Goal: Transaction & Acquisition: Purchase product/service

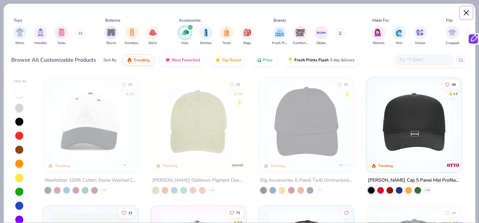
click at [467, 13] on button "Close" at bounding box center [466, 13] width 13 height 13
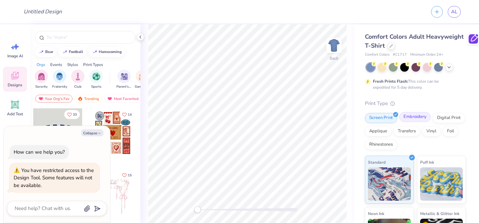
click at [413, 119] on div "Embroidery" at bounding box center [415, 117] width 32 height 10
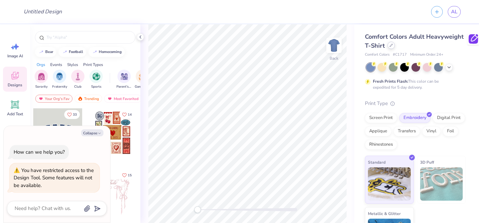
click at [393, 44] on div at bounding box center [390, 45] width 7 height 7
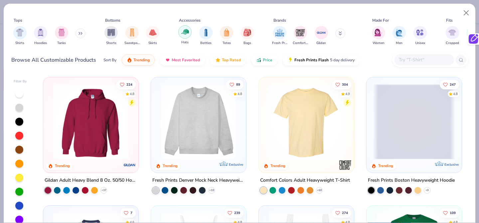
click at [188, 37] on div "filter for Hats" at bounding box center [184, 31] width 13 height 13
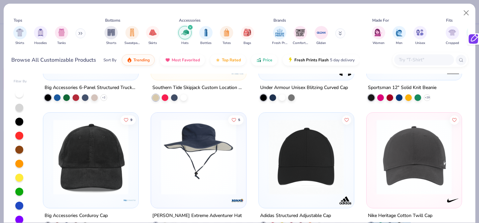
scroll to position [290, 0]
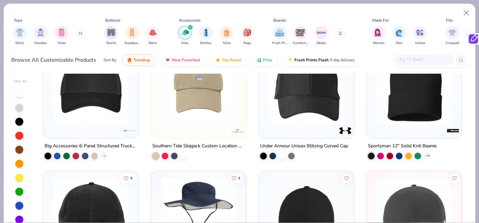
click at [18, 107] on div at bounding box center [19, 107] width 8 height 8
type textarea "x"
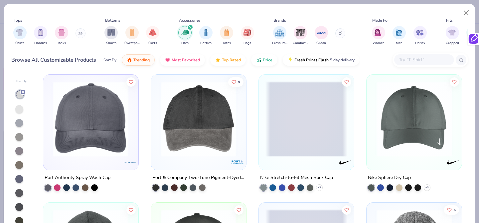
scroll to position [774, 0]
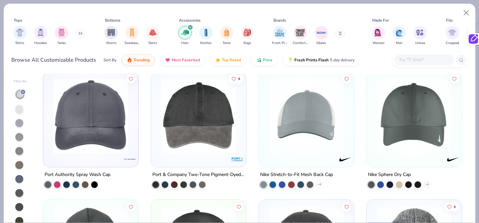
click at [410, 58] on input "text" at bounding box center [423, 60] width 51 height 8
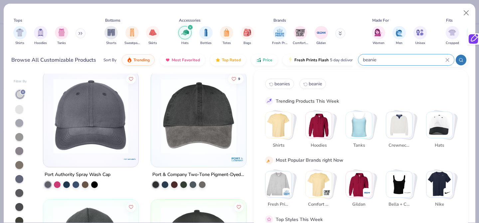
type input "beanie"
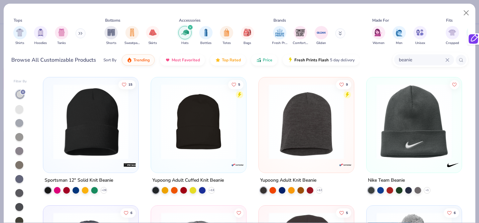
scroll to position [103, 0]
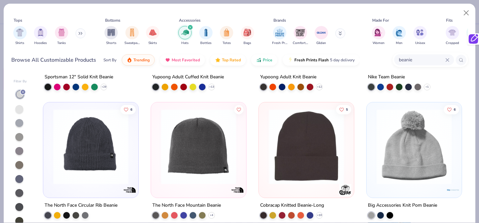
click at [310, 158] on img at bounding box center [306, 146] width 82 height 75
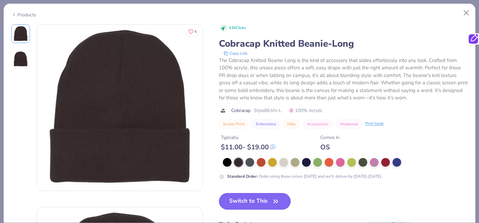
click at [31, 11] on div "Products" at bounding box center [23, 14] width 25 height 7
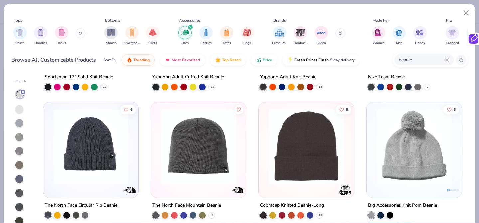
click at [21, 124] on div at bounding box center [19, 123] width 8 height 8
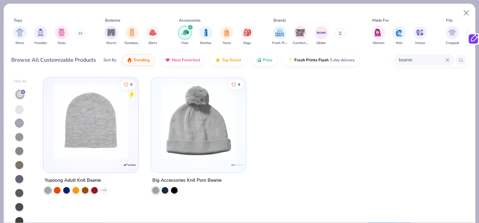
click at [19, 151] on div at bounding box center [19, 151] width 8 height 8
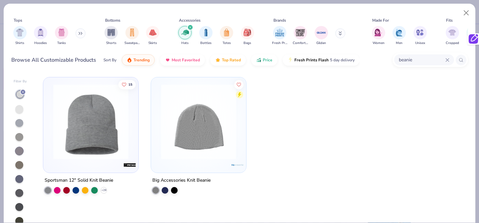
click at [85, 145] on img at bounding box center [91, 121] width 82 height 75
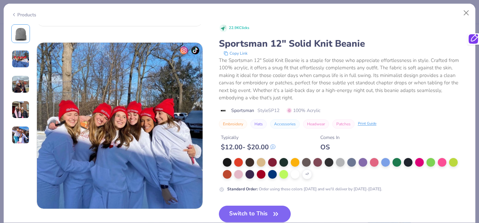
scroll to position [173, 0]
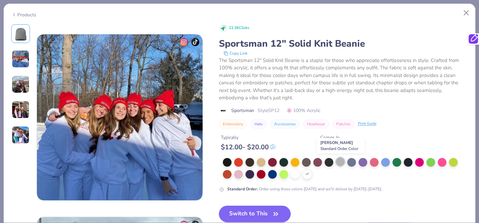
click at [341, 161] on div at bounding box center [340, 161] width 9 height 9
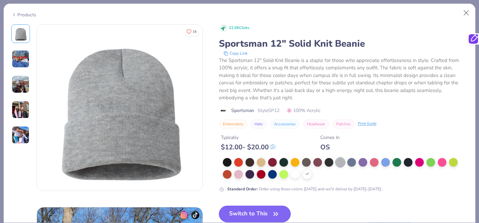
click at [272, 214] on icon "button" at bounding box center [275, 213] width 9 height 9
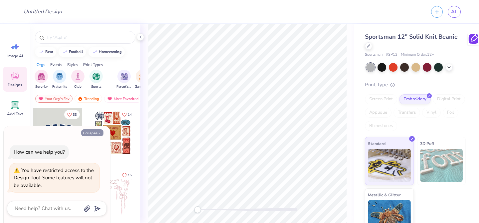
click at [97, 132] on button "Collapse" at bounding box center [92, 132] width 22 height 7
type textarea "x"
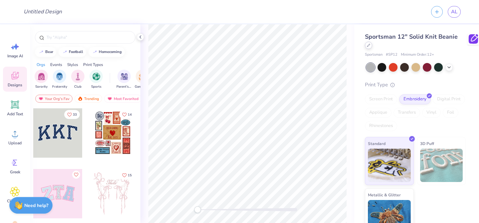
click at [369, 47] on icon at bounding box center [368, 45] width 3 height 3
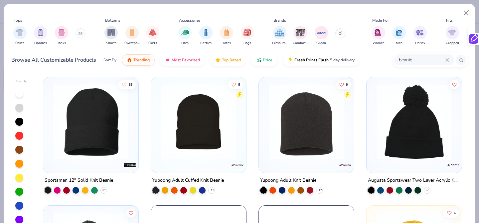
click at [446, 60] on icon at bounding box center [447, 60] width 4 height 4
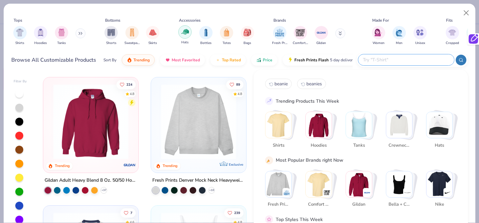
click at [180, 35] on div "filter for Hats" at bounding box center [184, 31] width 13 height 13
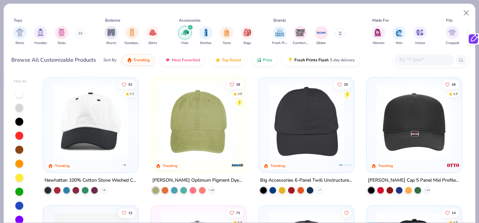
click at [18, 122] on div at bounding box center [19, 121] width 8 height 8
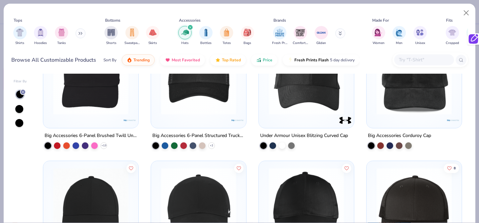
scroll to position [141, 0]
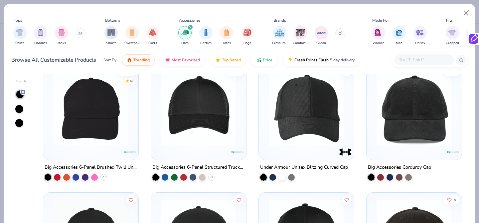
click at [302, 166] on div "Under Armour Unisex Blitzing Curved Cap" at bounding box center [304, 167] width 88 height 8
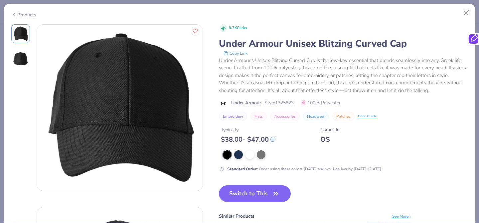
click at [25, 15] on div "Products" at bounding box center [23, 14] width 25 height 7
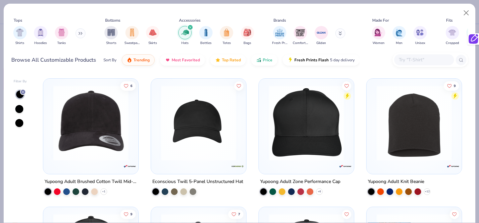
scroll to position [382, 0]
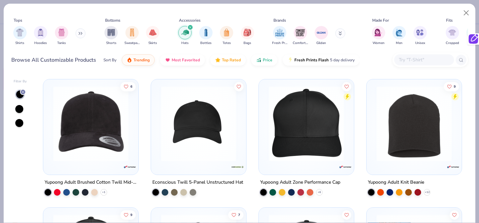
click at [288, 158] on img at bounding box center [306, 123] width 82 height 75
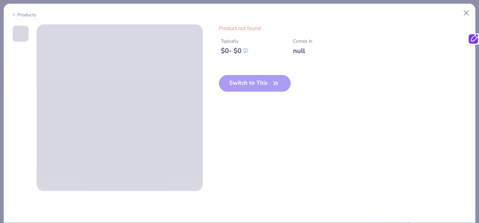
click at [21, 16] on div "Products" at bounding box center [23, 14] width 25 height 7
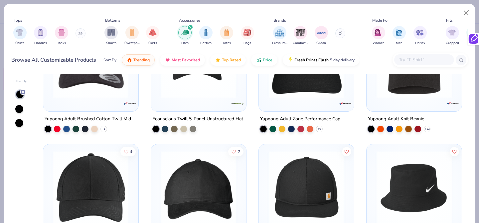
scroll to position [399, 0]
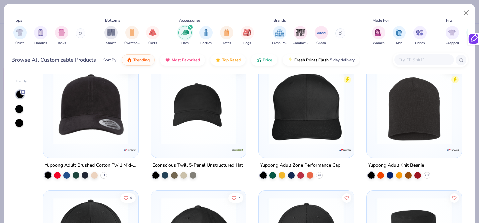
click at [208, 120] on img at bounding box center [199, 106] width 82 height 75
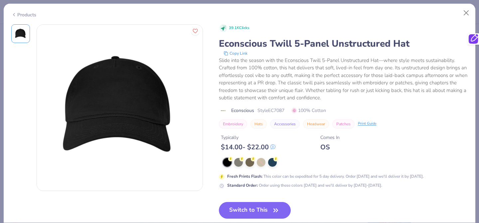
click at [23, 13] on div "Products" at bounding box center [23, 14] width 25 height 7
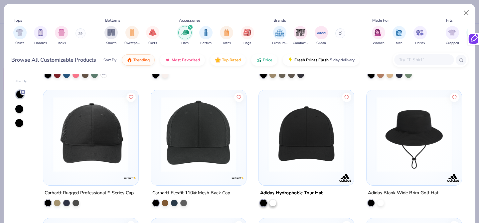
scroll to position [1010, 0]
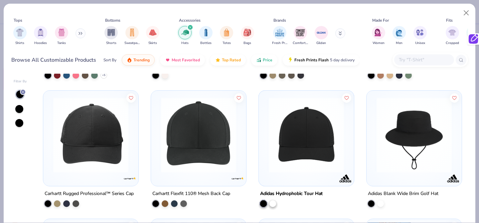
click at [303, 159] on img at bounding box center [306, 134] width 82 height 75
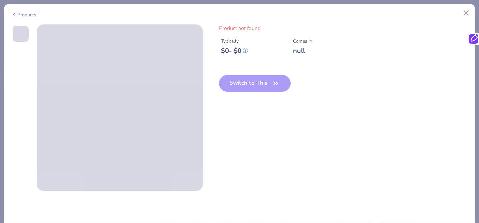
click at [32, 16] on div "Products" at bounding box center [23, 14] width 25 height 7
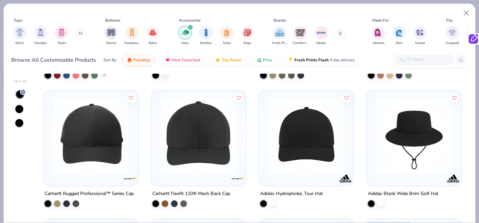
click at [290, 137] on img at bounding box center [306, 134] width 82 height 75
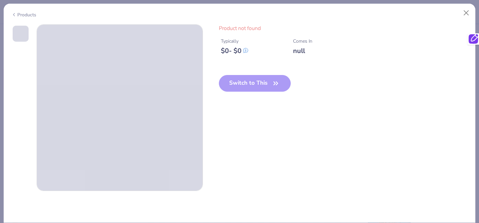
click at [22, 13] on div "Products" at bounding box center [23, 14] width 25 height 7
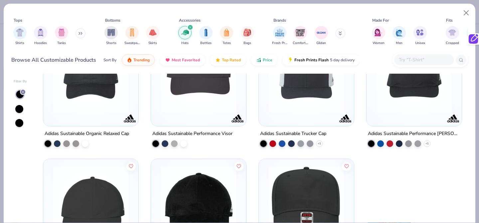
scroll to position [2030, 0]
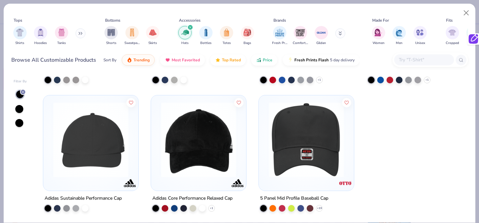
click at [216, 155] on img at bounding box center [199, 139] width 82 height 75
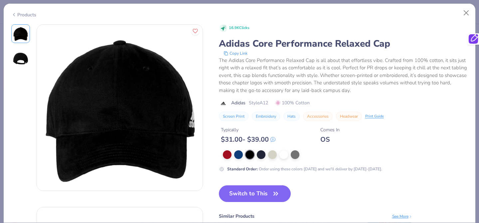
click at [19, 56] on img at bounding box center [21, 59] width 16 height 16
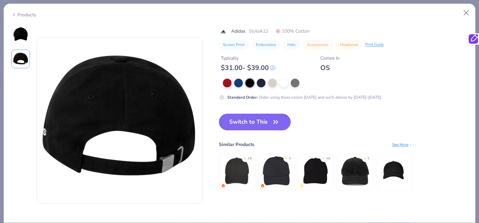
scroll to position [182, 0]
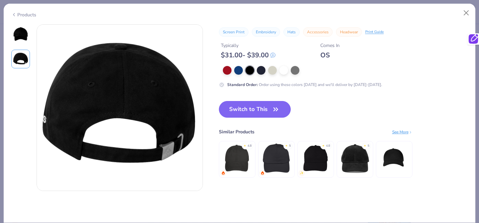
click at [16, 31] on img at bounding box center [21, 34] width 16 height 16
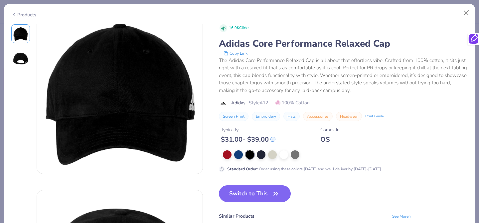
scroll to position [0, 0]
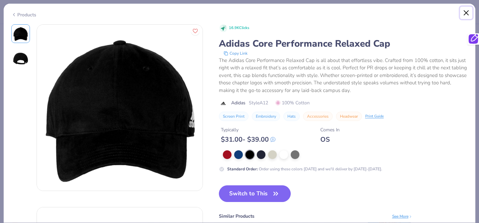
click at [463, 14] on button "Close" at bounding box center [466, 13] width 13 height 13
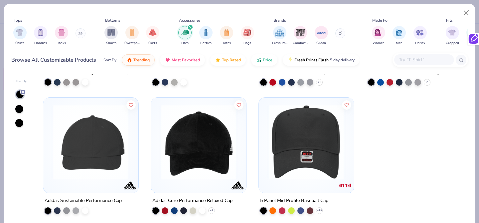
scroll to position [2030, 0]
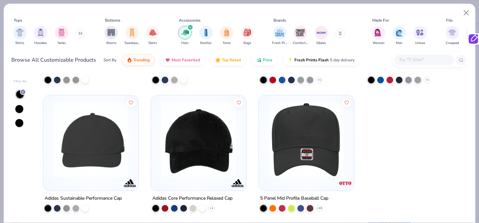
click at [417, 58] on input "text" at bounding box center [423, 60] width 51 height 8
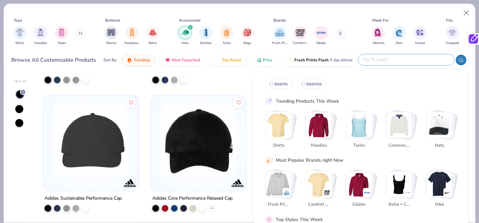
click at [417, 58] on input "text" at bounding box center [405, 60] width 87 height 8
paste input "6444"
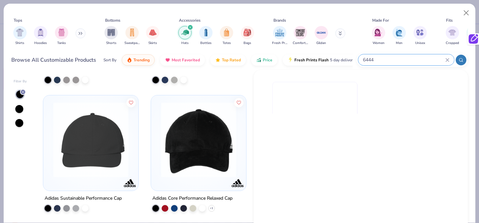
type input "6444"
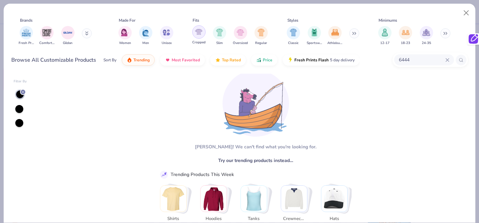
scroll to position [0, 329]
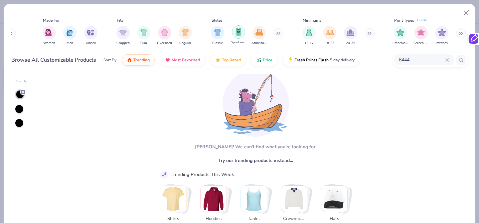
click at [238, 33] on img "filter for Sportswear" at bounding box center [238, 32] width 7 height 8
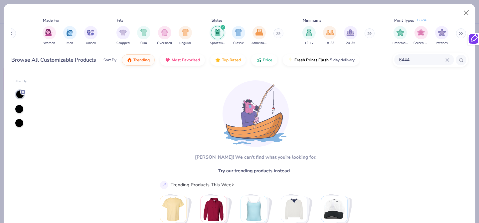
click at [448, 59] on icon at bounding box center [447, 60] width 4 height 4
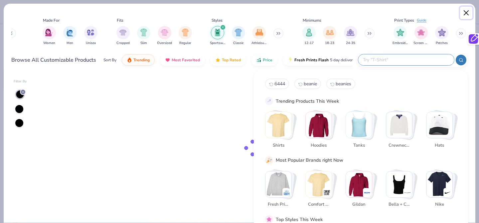
click at [462, 12] on button "Close" at bounding box center [466, 13] width 13 height 13
